Goal: Transaction & Acquisition: Purchase product/service

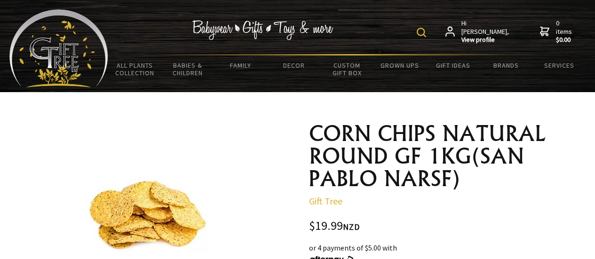
scroll to position [123, 0]
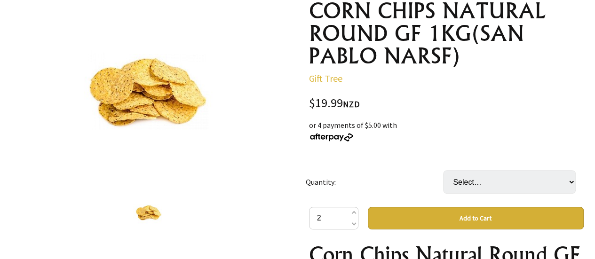
click at [355, 210] on span at bounding box center [353, 213] width 5 height 11
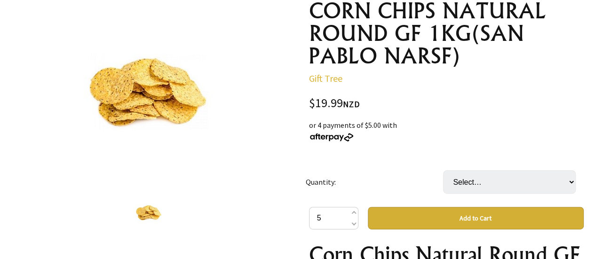
type input "6"
click at [570, 175] on select "Select… 4 Bag (+ $59.97)" at bounding box center [509, 182] width 133 height 24
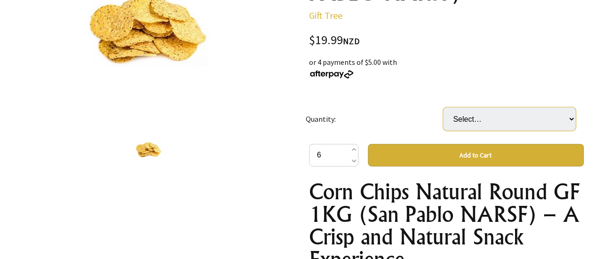
scroll to position [198, 0]
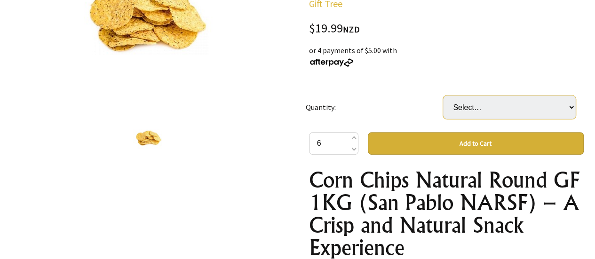
click at [571, 98] on select "Select… 4 Bag (+ $59.97)" at bounding box center [509, 108] width 133 height 24
select select "4 Bag"
click at [443, 96] on select "Select… 4 Bag (+ $59.97)" at bounding box center [509, 108] width 133 height 24
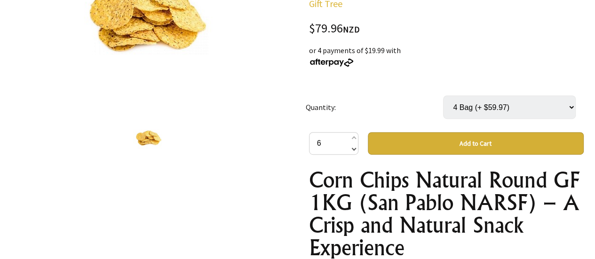
click at [353, 149] on span at bounding box center [353, 148] width 5 height 11
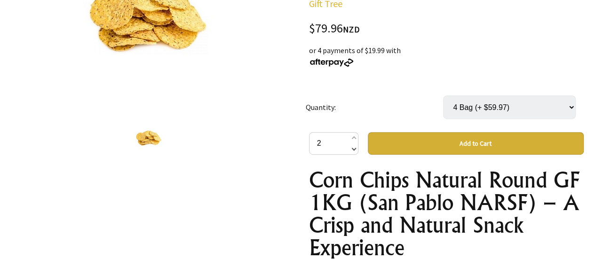
type input "1"
click at [468, 138] on button "Add to Cart" at bounding box center [476, 143] width 216 height 23
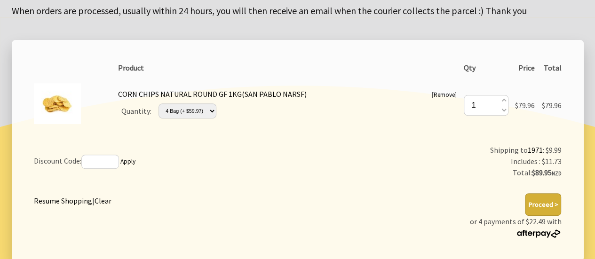
scroll to position [149, 0]
click at [212, 110] on select "Please Select… 4 Bag (+ $59.97)" at bounding box center [188, 110] width 58 height 15
select select
click at [159, 103] on select "Please Select… 4 Bag (+ $59.97)" at bounding box center [188, 110] width 58 height 15
click at [211, 109] on select "Please Select… 4 Bag (+ $59.97)" at bounding box center [188, 110] width 58 height 15
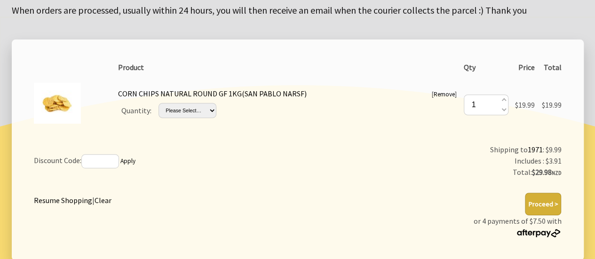
select select "4 Bag"
click at [159, 103] on select "Please Select… 4 Bag (+ $59.97)" at bounding box center [188, 110] width 58 height 15
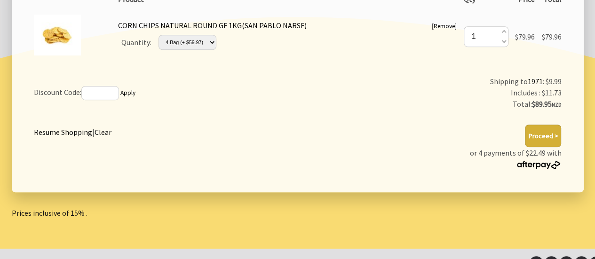
scroll to position [217, 0]
click at [554, 132] on button "Proceed >" at bounding box center [543, 135] width 36 height 23
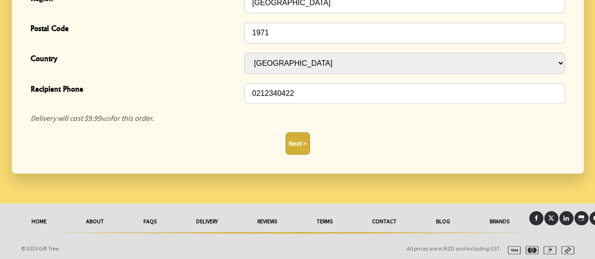
scroll to position [445, 0]
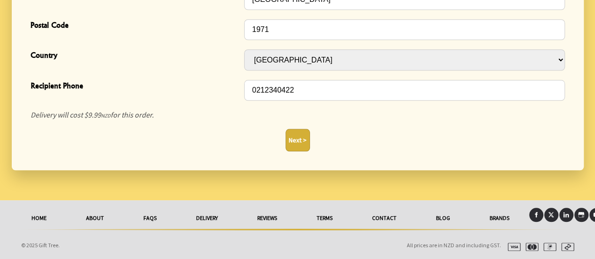
click at [303, 143] on button "Next >" at bounding box center [298, 140] width 24 height 23
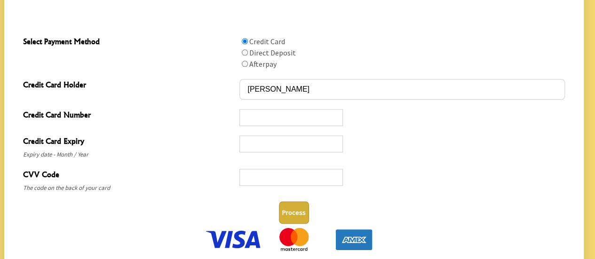
scroll to position [506, 0]
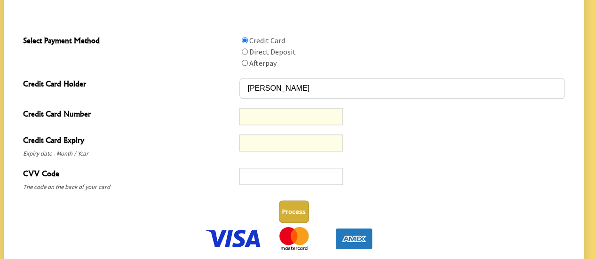
click at [307, 167] on div at bounding box center [402, 180] width 325 height 26
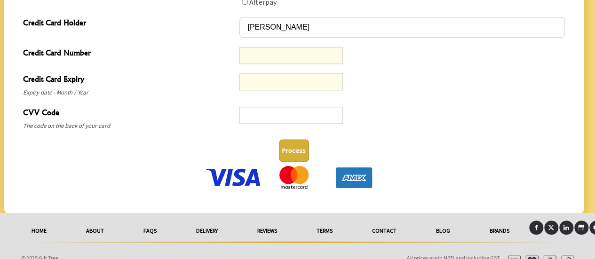
scroll to position [548, 0]
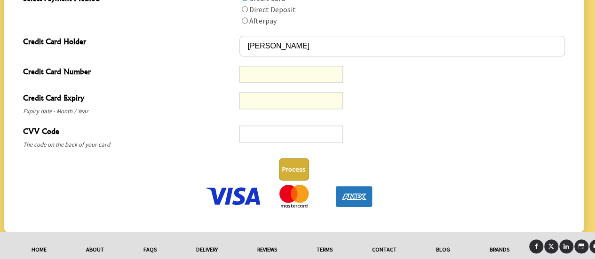
click at [296, 164] on button "Process" at bounding box center [294, 169] width 30 height 23
